Goal: Information Seeking & Learning: Learn about a topic

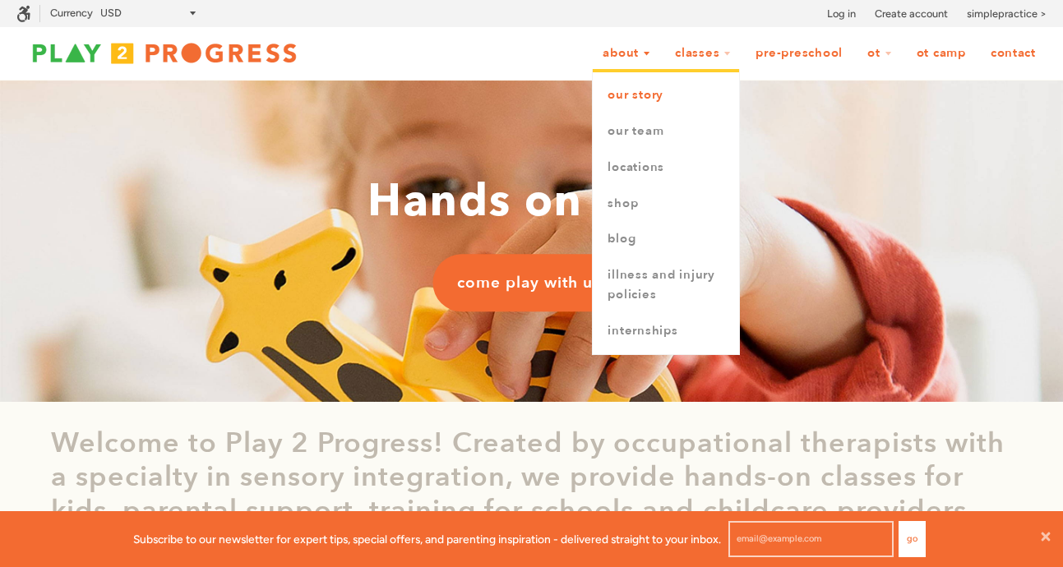
click at [646, 95] on link "Our Story" at bounding box center [666, 95] width 146 height 36
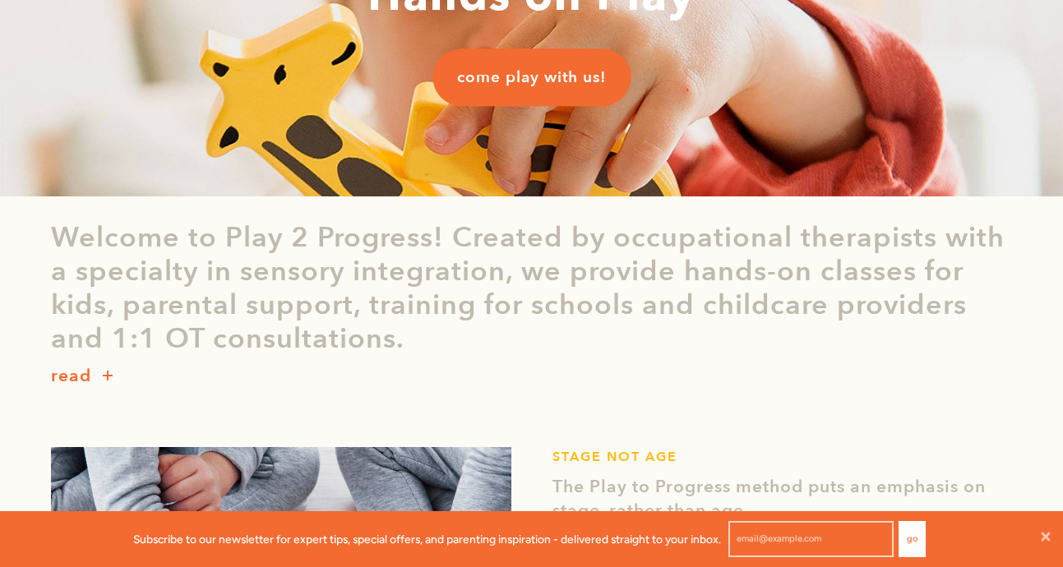
scroll to position [204, 0]
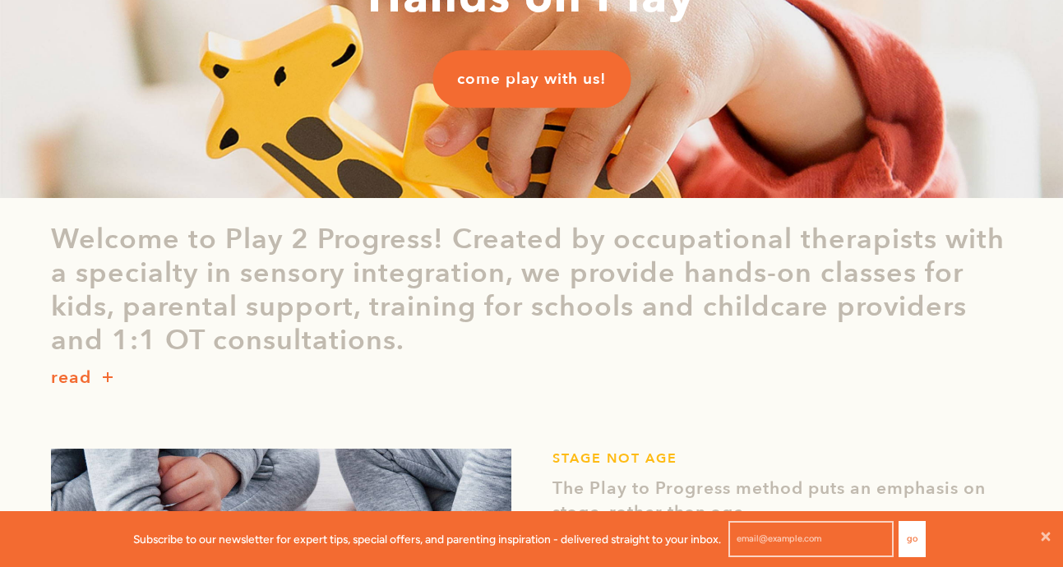
click at [104, 372] on button "button" at bounding box center [107, 379] width 33 height 22
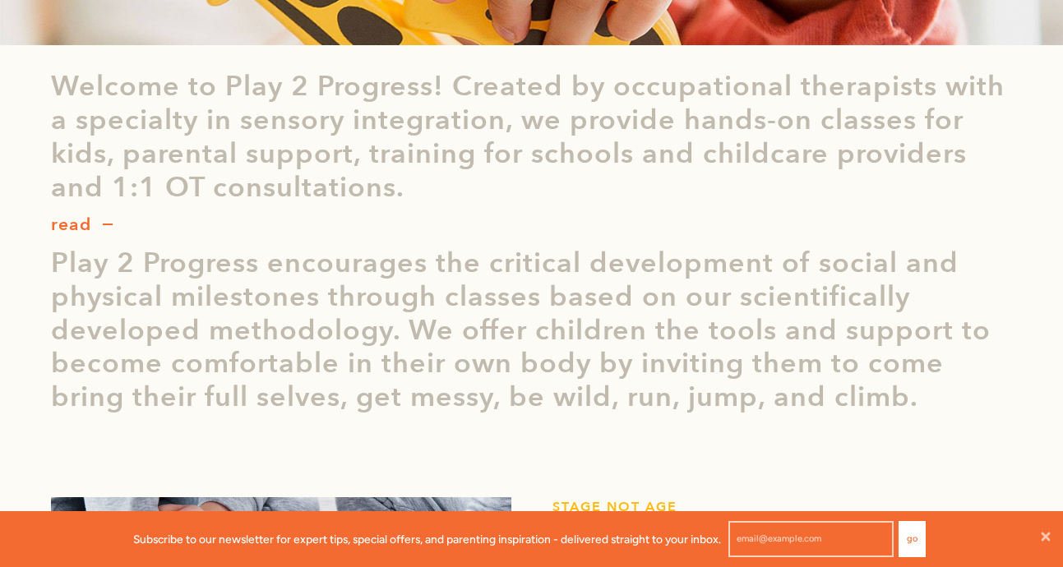
scroll to position [355, 0]
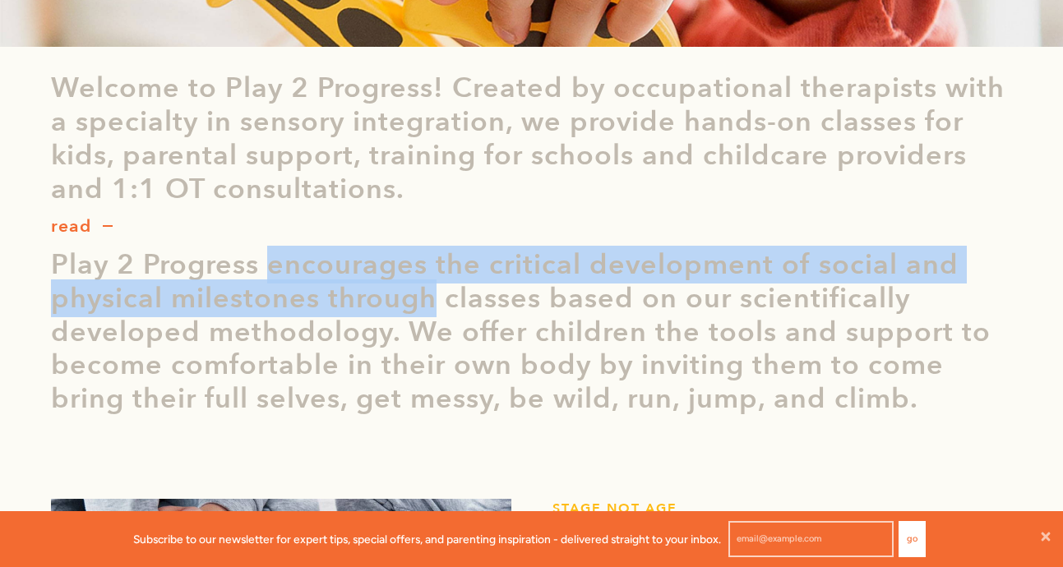
drag, startPoint x: 268, startPoint y: 266, endPoint x: 434, endPoint y: 310, distance: 171.9
click at [434, 310] on p "Play 2 Progress encourages the critical development of social and physical mile…" at bounding box center [532, 332] width 962 height 168
copy p "encourages the critical development of social and physical milestones through"
click at [434, 310] on p "Play 2 Progress encourages the critical development of social and physical mile…" at bounding box center [532, 332] width 962 height 168
